Goal: Task Accomplishment & Management: Use online tool/utility

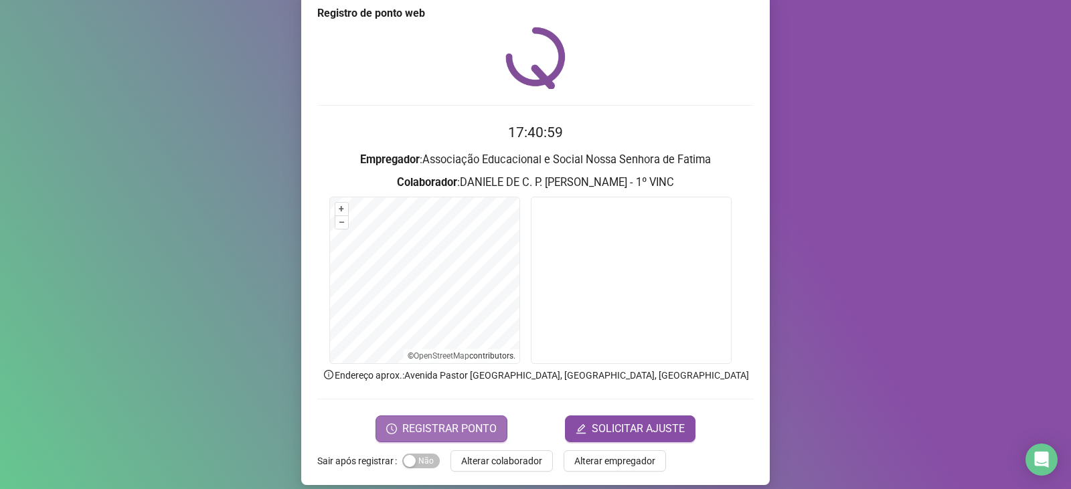
scroll to position [33, 0]
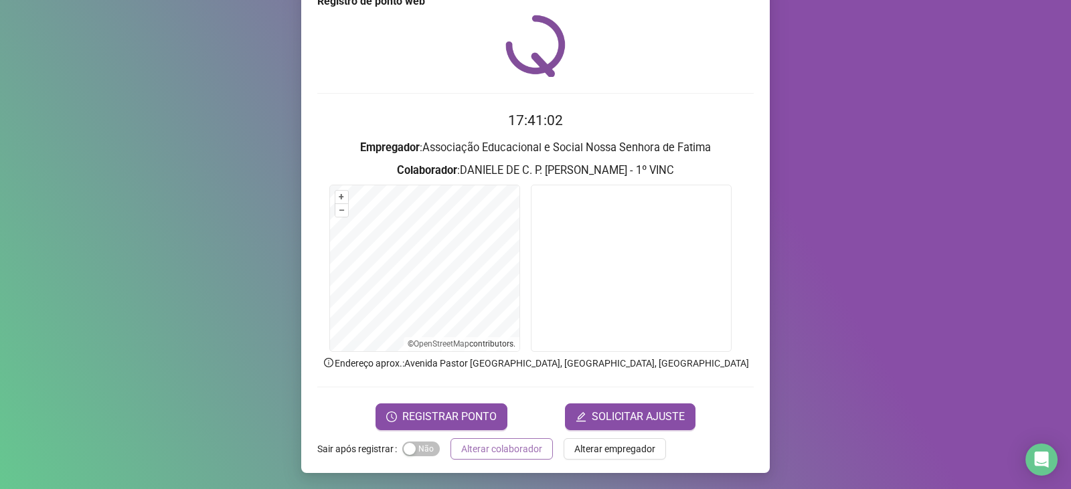
click at [468, 452] on span "Alterar colaborador" at bounding box center [501, 449] width 81 height 15
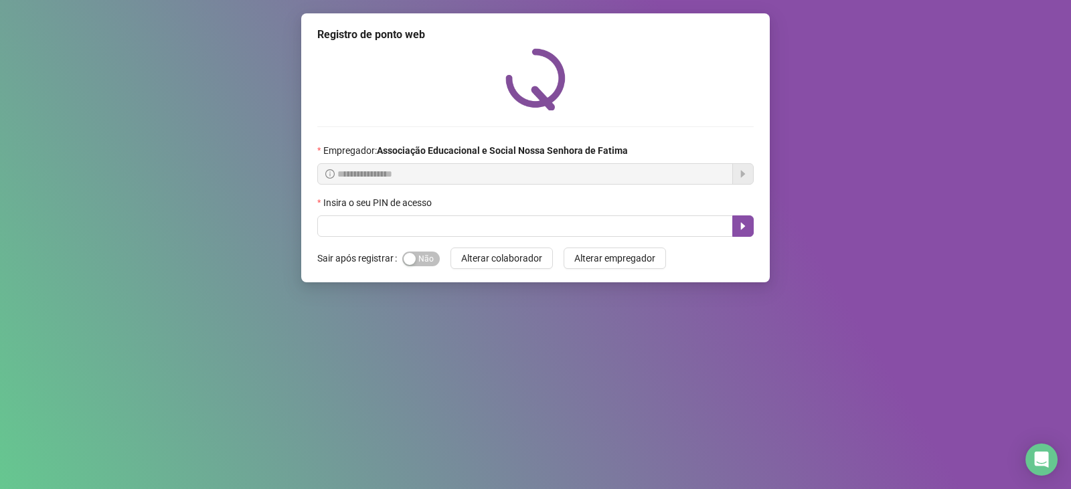
scroll to position [0, 0]
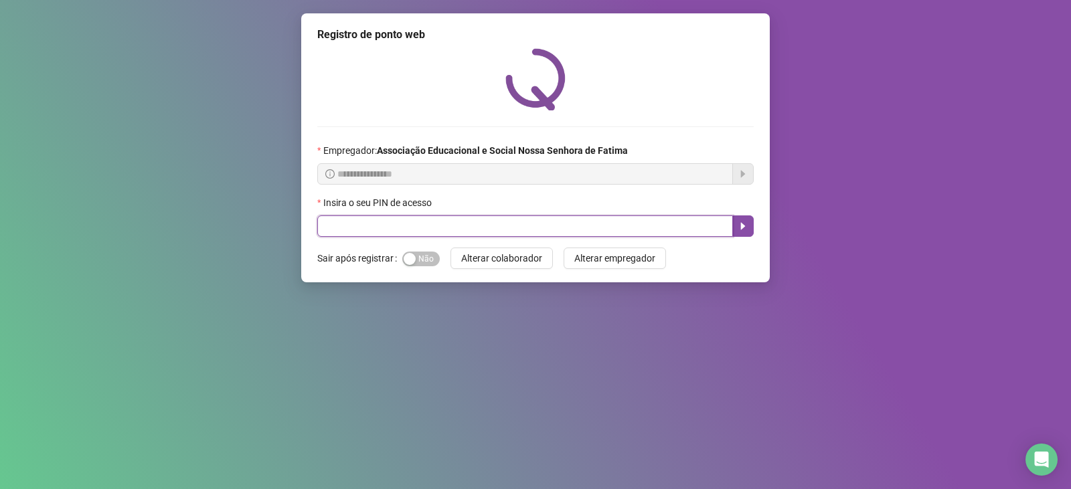
drag, startPoint x: 411, startPoint y: 232, endPoint x: 448, endPoint y: 6, distance: 228.6
click at [414, 193] on form "**********" at bounding box center [535, 190] width 436 height 94
type input "****"
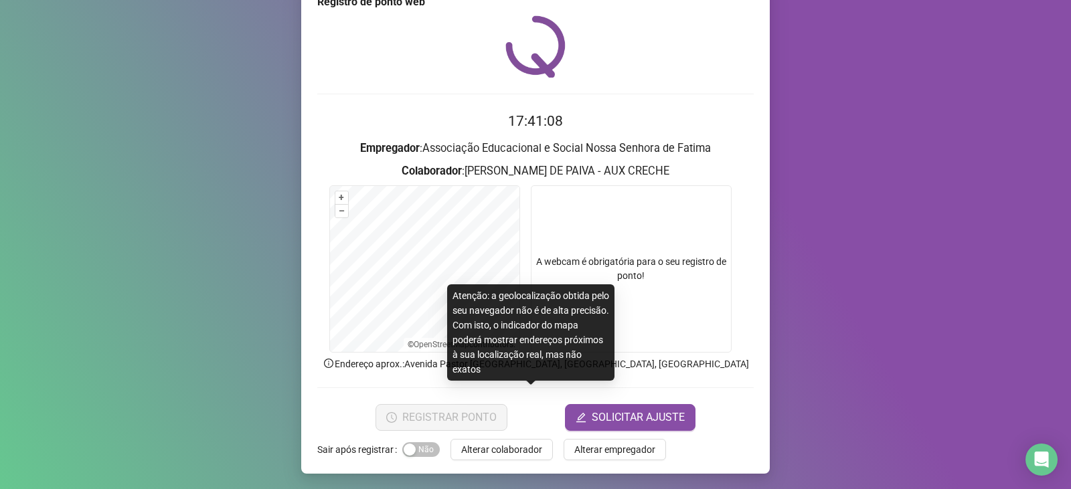
scroll to position [33, 0]
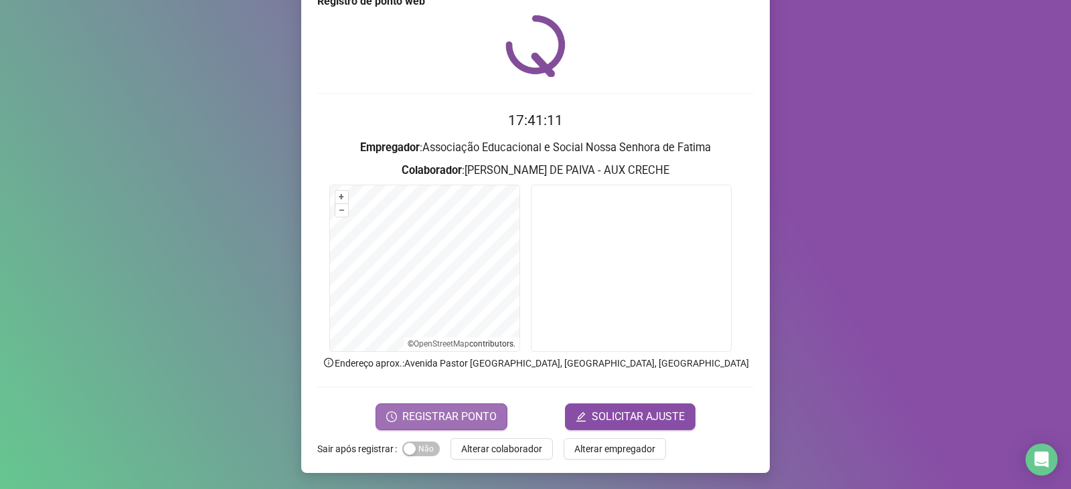
click at [446, 418] on span "REGISTRAR PONTO" at bounding box center [449, 417] width 94 height 16
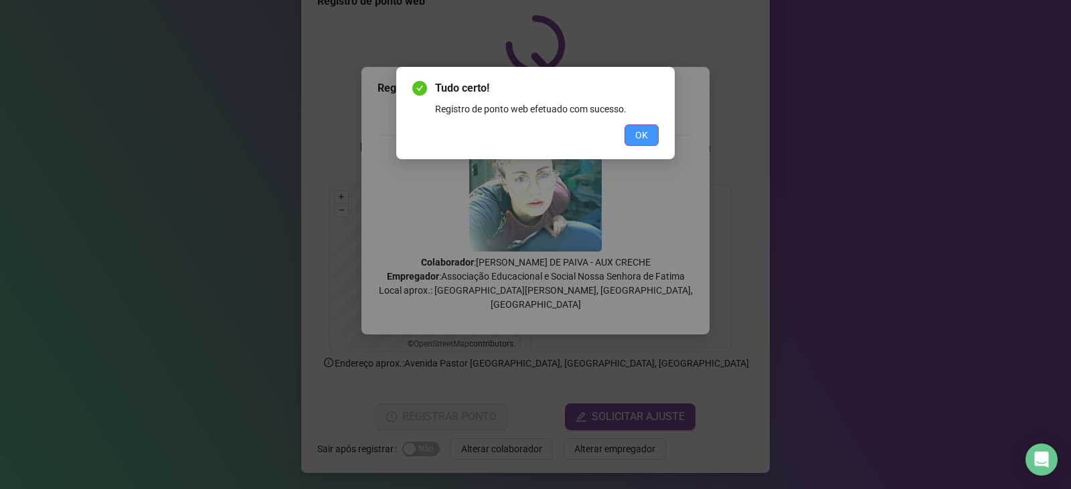
click at [645, 132] on span "OK" at bounding box center [641, 135] width 13 height 15
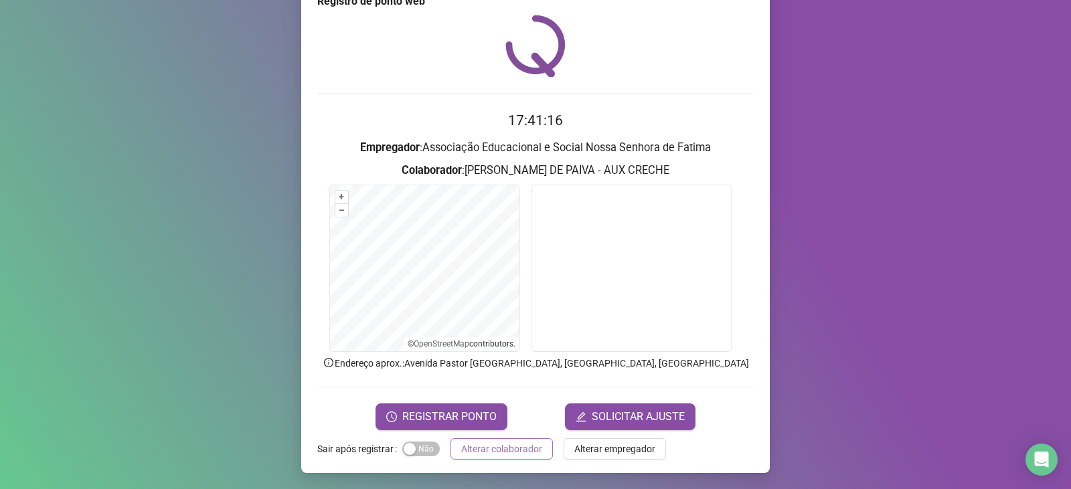
click at [485, 456] on span "Alterar colaborador" at bounding box center [501, 449] width 81 height 15
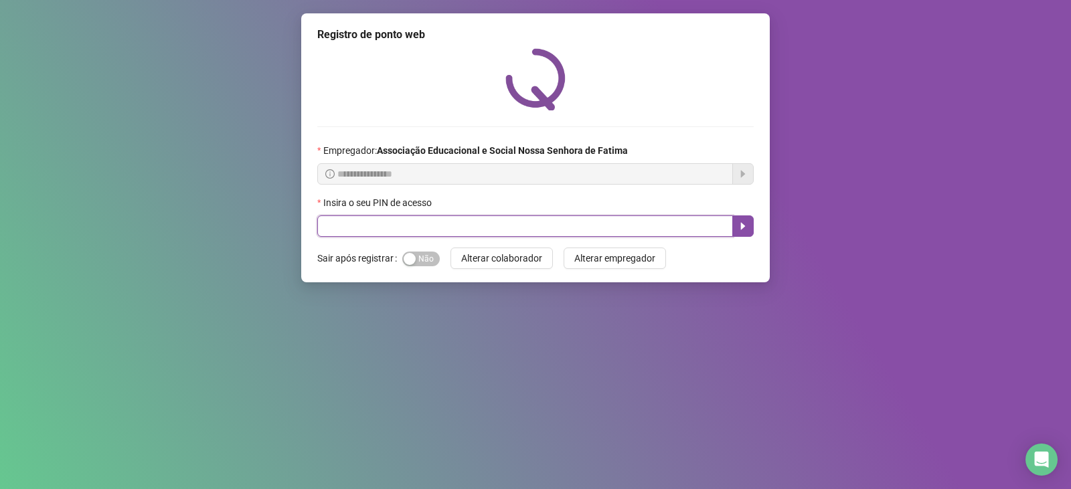
click at [666, 228] on input "text" at bounding box center [525, 226] width 416 height 21
type input "*****"
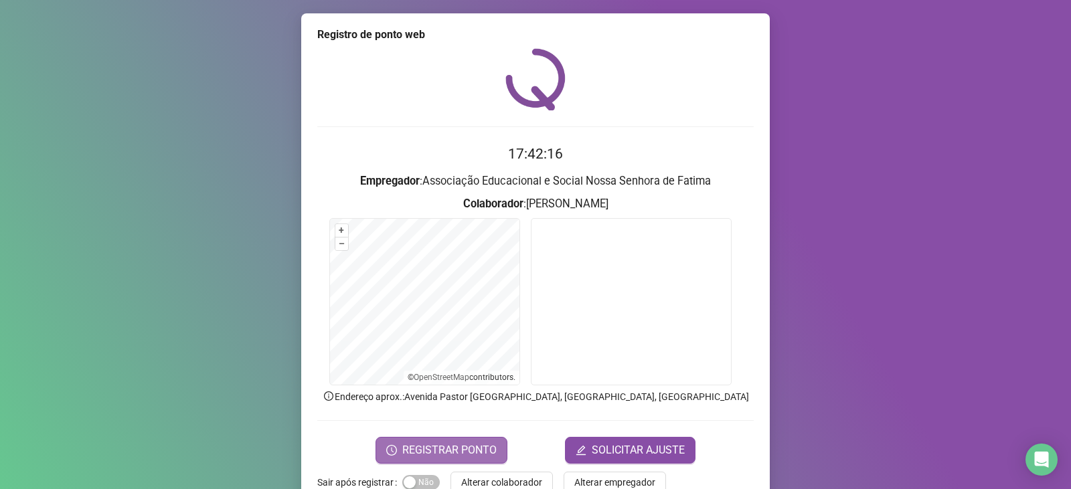
click at [460, 445] on span "REGISTRAR PONTO" at bounding box center [449, 450] width 94 height 16
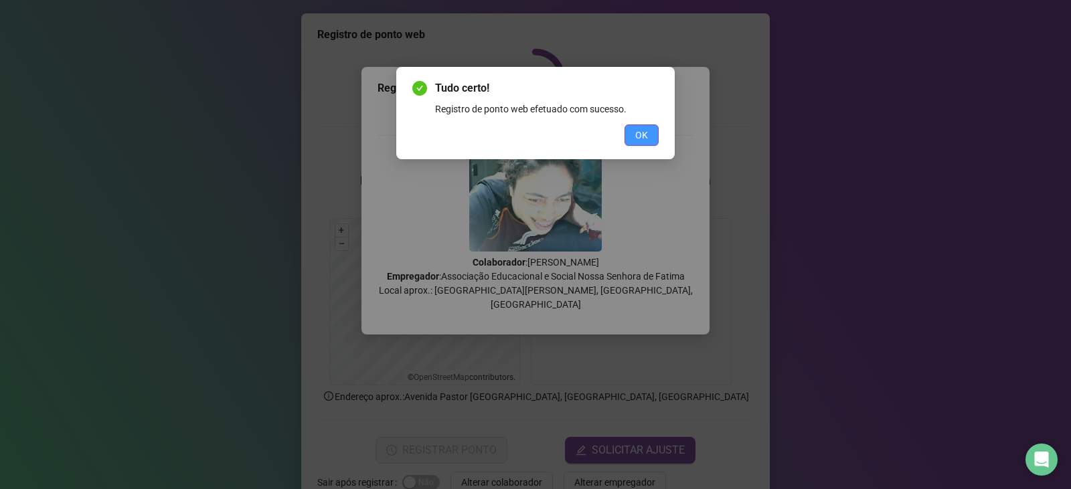
click at [653, 138] on button "OK" at bounding box center [641, 134] width 34 height 21
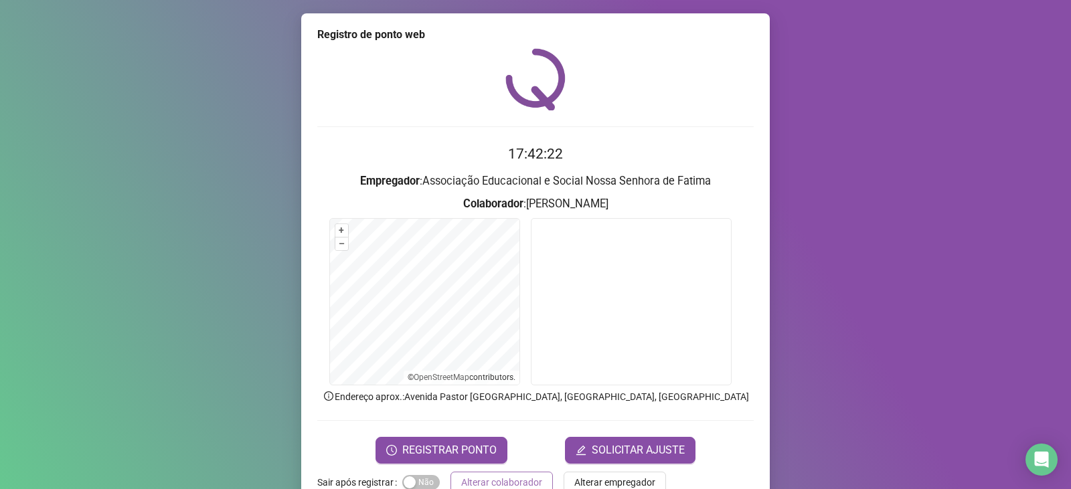
click at [533, 472] on button "Alterar colaborador" at bounding box center [501, 482] width 102 height 21
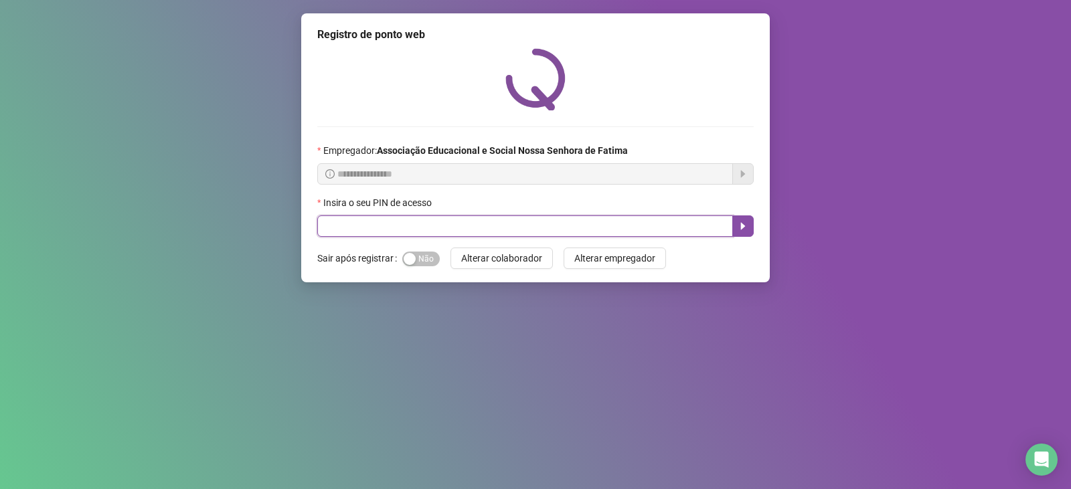
click at [394, 224] on input "text" at bounding box center [525, 226] width 416 height 21
type input "*****"
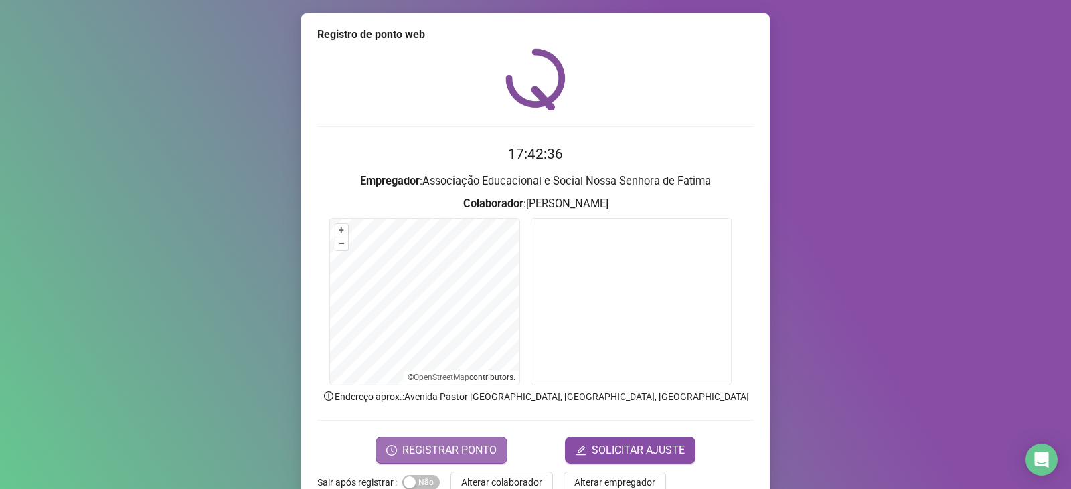
click at [442, 441] on button "REGISTRAR PONTO" at bounding box center [441, 450] width 132 height 27
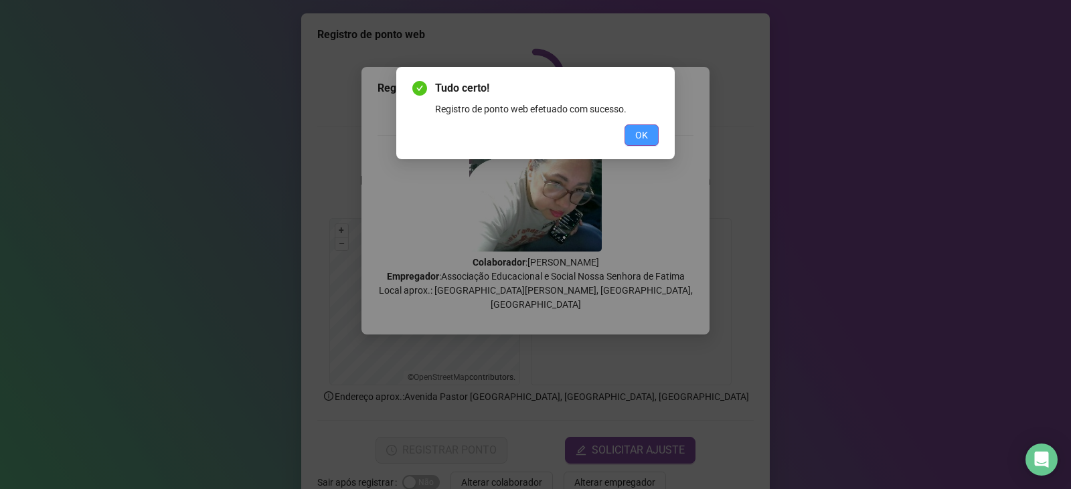
click at [651, 126] on button "OK" at bounding box center [641, 134] width 34 height 21
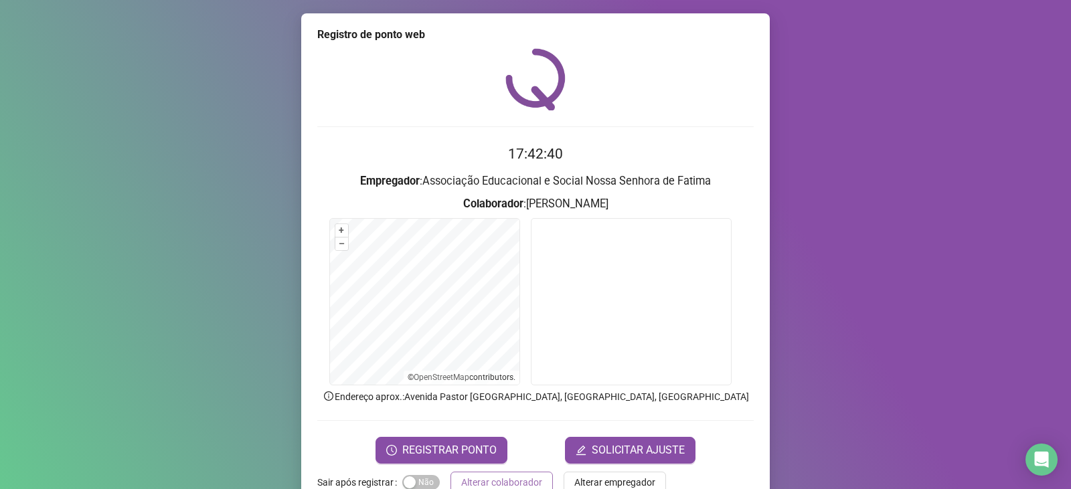
click at [496, 481] on span "Alterar colaborador" at bounding box center [501, 482] width 81 height 15
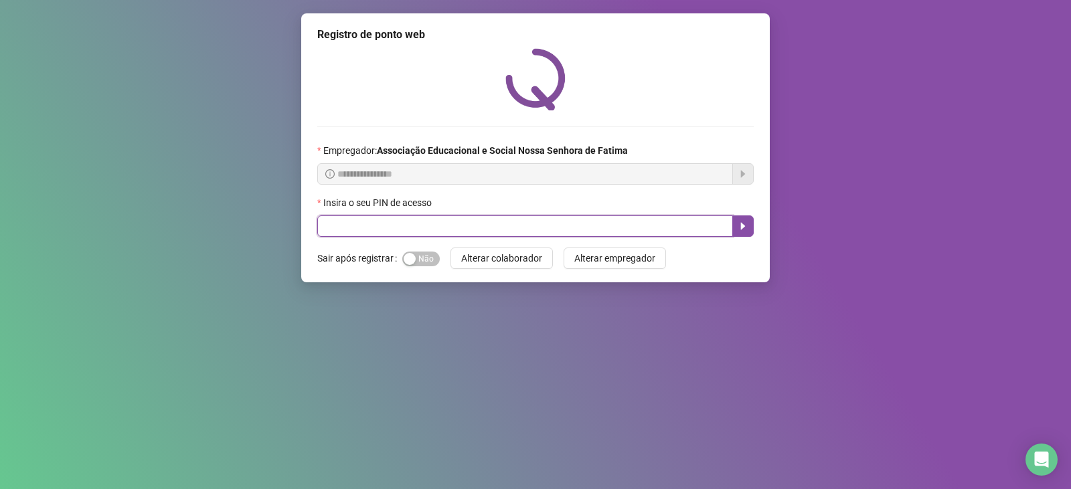
click at [462, 230] on input "text" at bounding box center [525, 226] width 416 height 21
type input "*****"
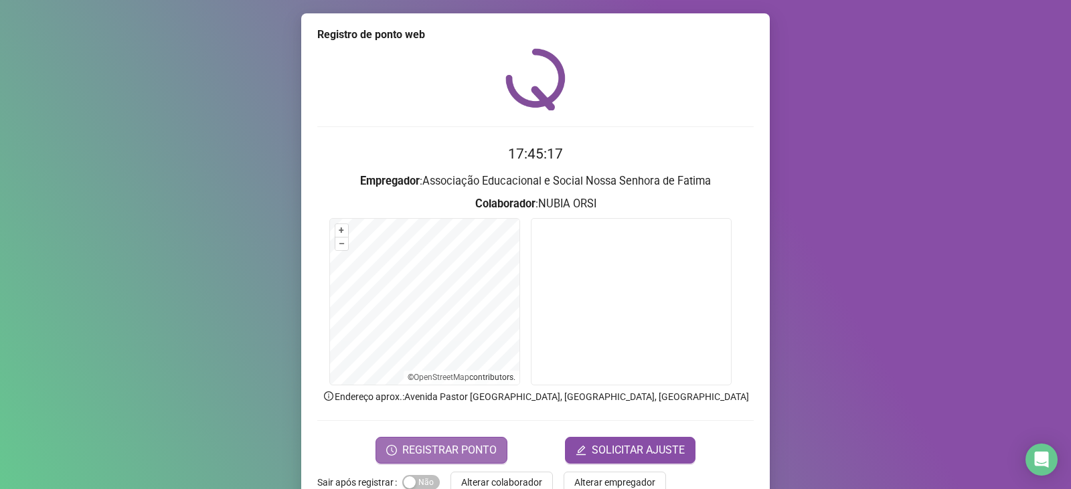
click at [450, 454] on span "REGISTRAR PONTO" at bounding box center [449, 450] width 94 height 16
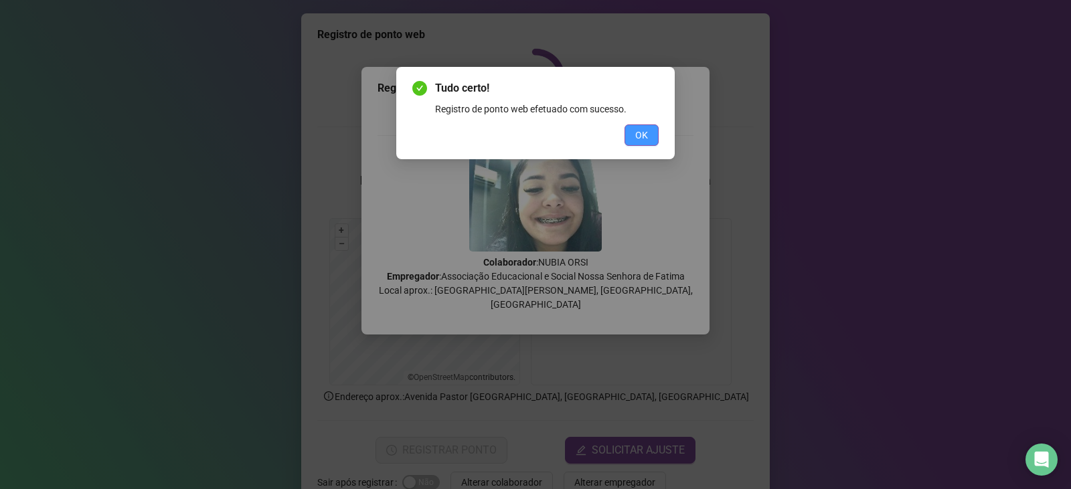
drag, startPoint x: 659, startPoint y: 121, endPoint x: 653, endPoint y: 132, distance: 12.3
click at [659, 122] on div "Tudo certo! Registro de ponto web efetuado com sucesso. OK" at bounding box center [535, 113] width 278 height 92
click at [653, 133] on button "OK" at bounding box center [641, 134] width 34 height 21
